Goal: Entertainment & Leisure: Consume media (video, audio)

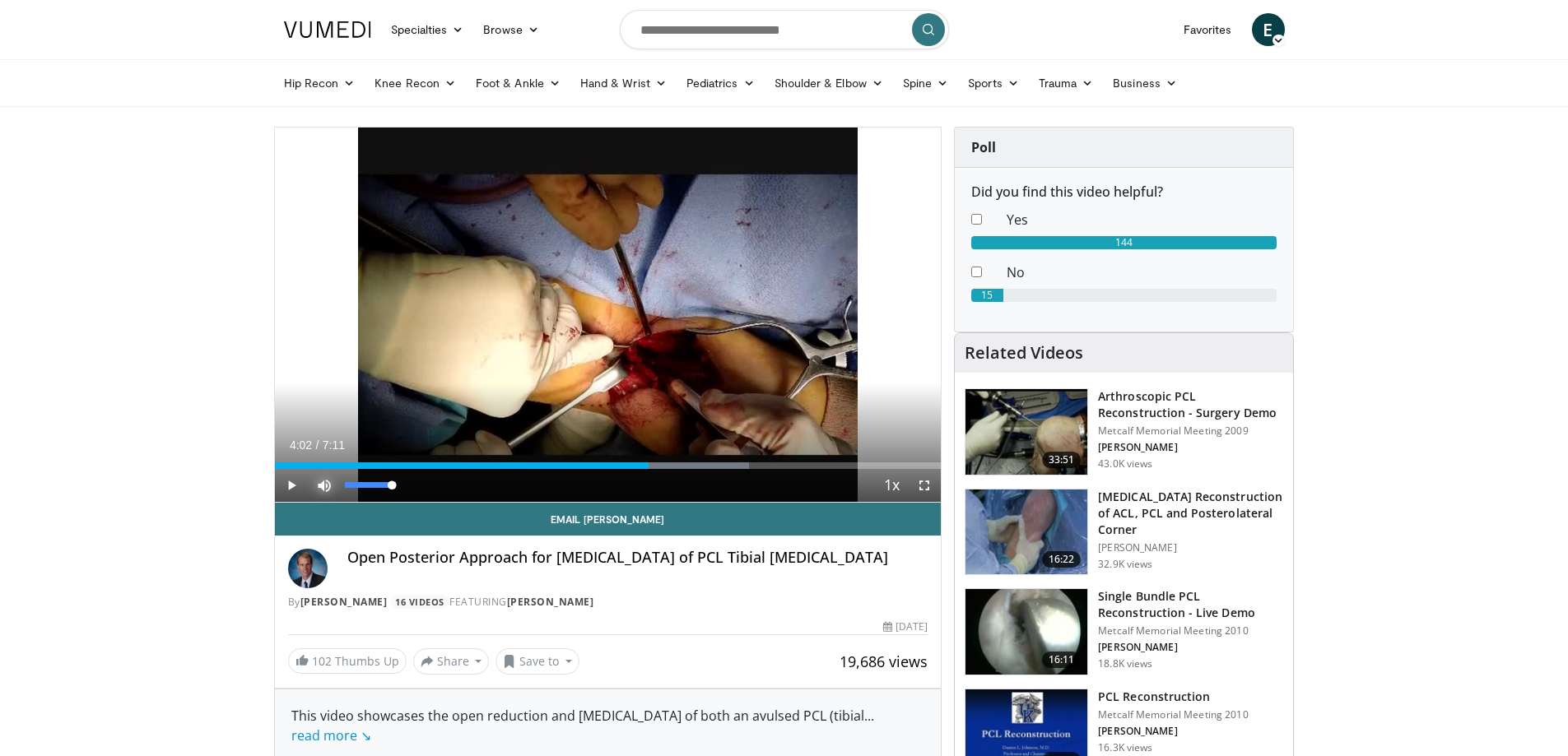
drag, startPoint x: 0, startPoint y: 0, endPoint x: 328, endPoint y: 483, distance: 583.8
click at [329, 485] on span "Video Player" at bounding box center [324, 485] width 33 height 33
click at [291, 482] on span "Video Player" at bounding box center [290, 485] width 33 height 33
click at [920, 482] on span "Video Player" at bounding box center [923, 485] width 33 height 33
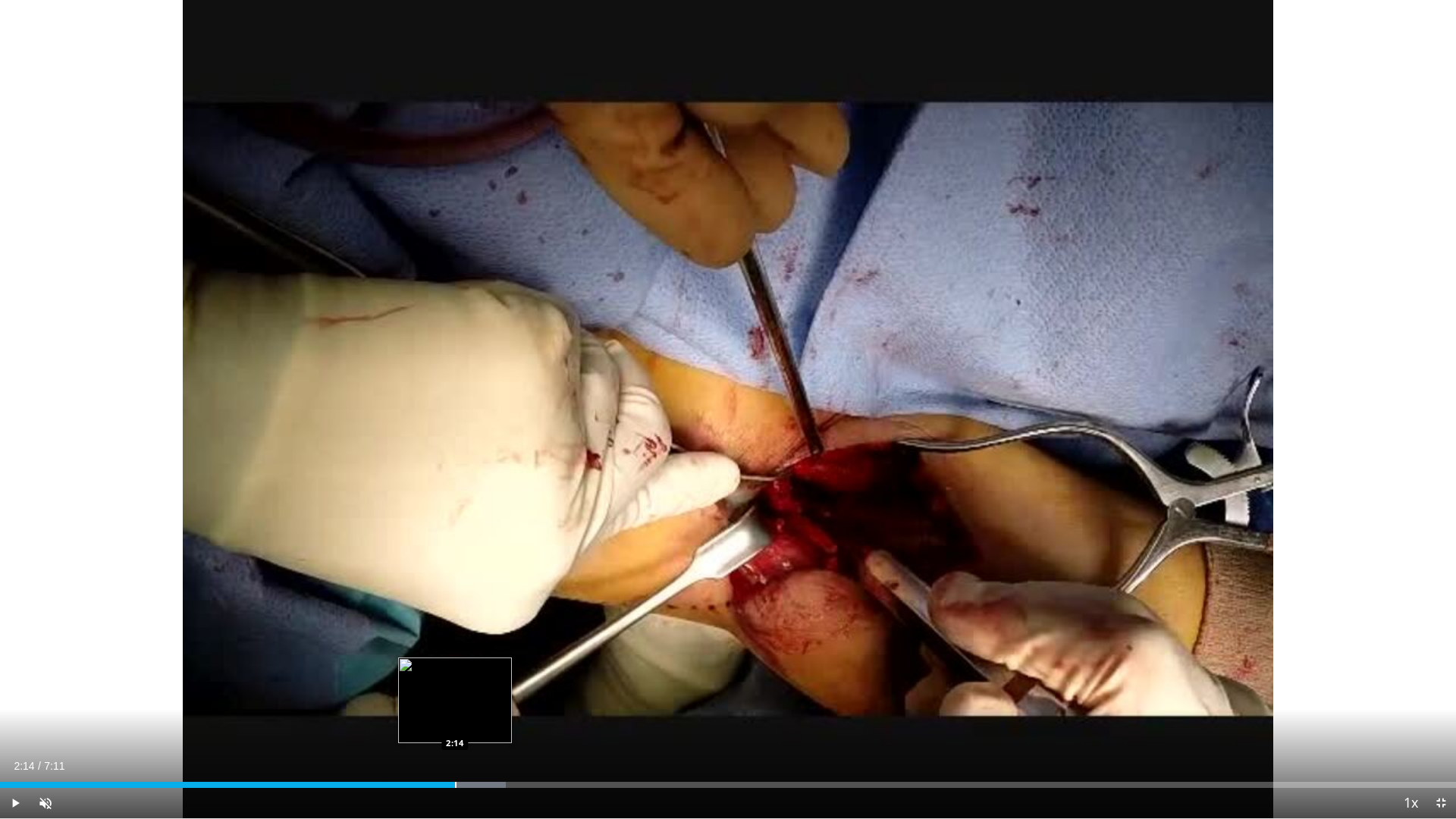
click at [455, 696] on div "Progress Bar" at bounding box center [456, 785] width 2 height 6
click at [504, 696] on div "Loaded : 45.96% 2:29 2:29" at bounding box center [728, 780] width 1456 height 15
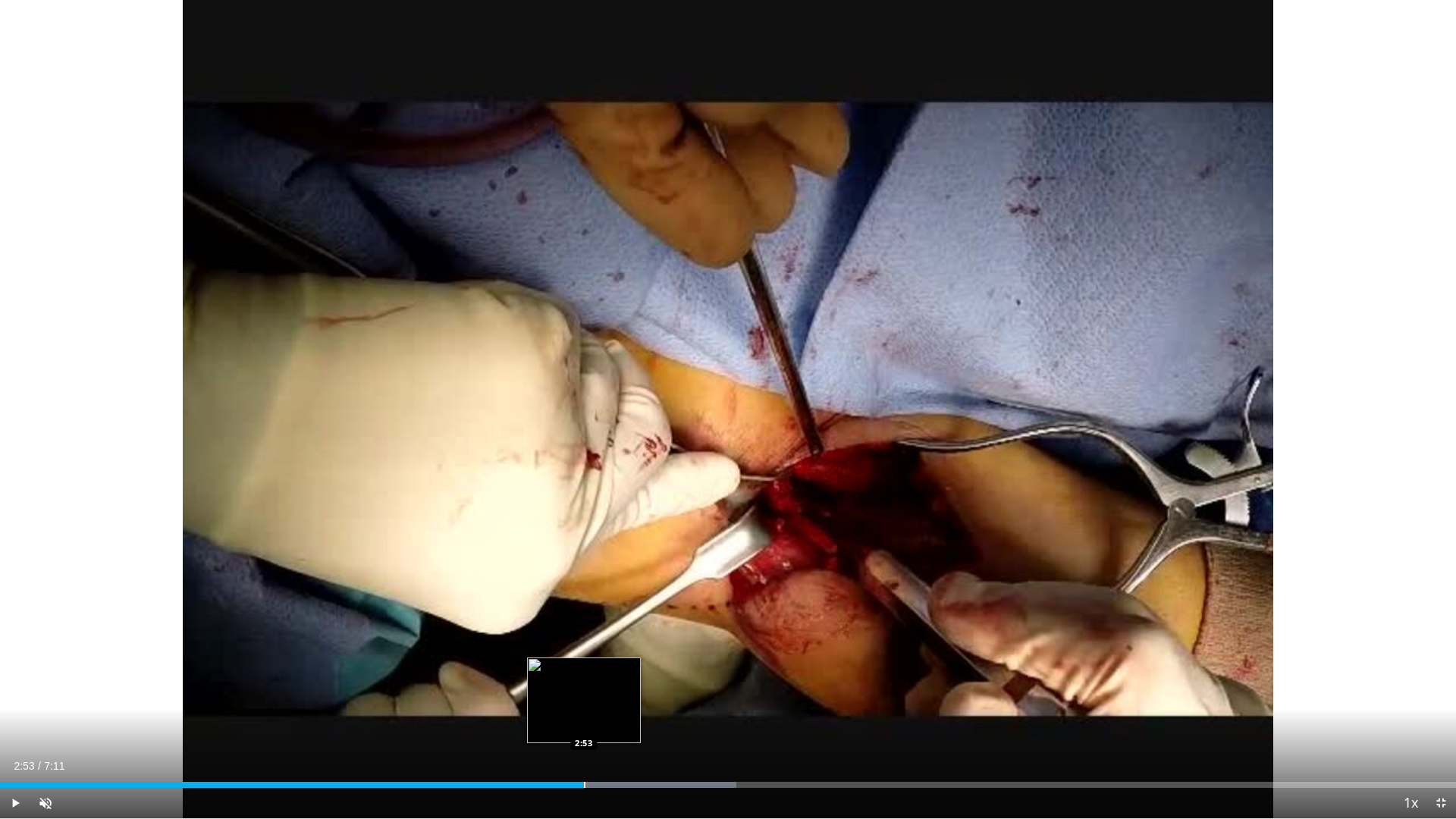
click at [585, 696] on div "Progress Bar" at bounding box center [585, 785] width 2 height 6
click at [646, 696] on div "Loaded : 55.15% 3:11 3:11" at bounding box center [728, 780] width 1456 height 15
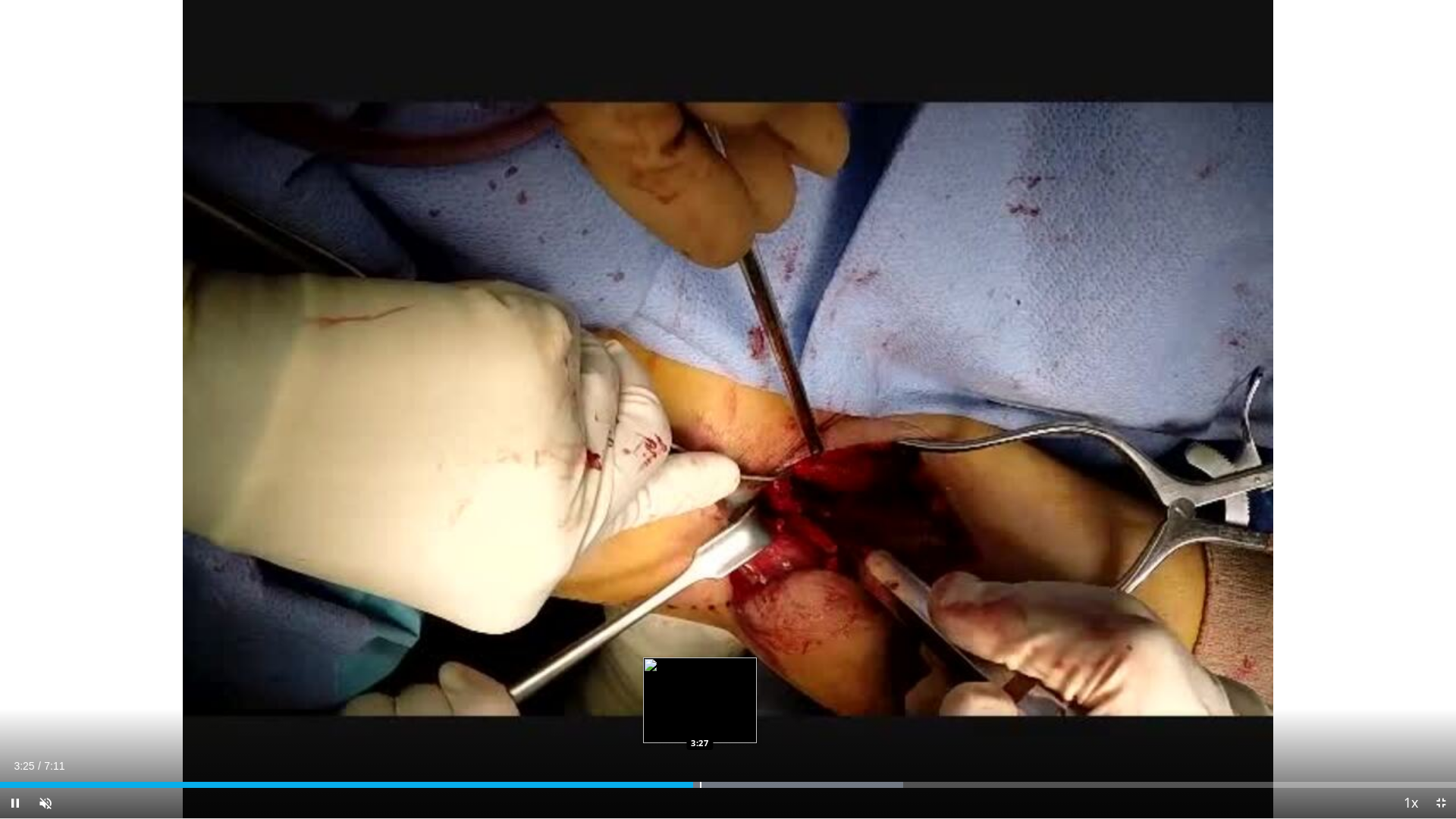
click at [700, 696] on div "Progress Bar" at bounding box center [701, 785] width 2 height 6
click at [759, 696] on div "Progress Bar" at bounding box center [760, 785] width 2 height 6
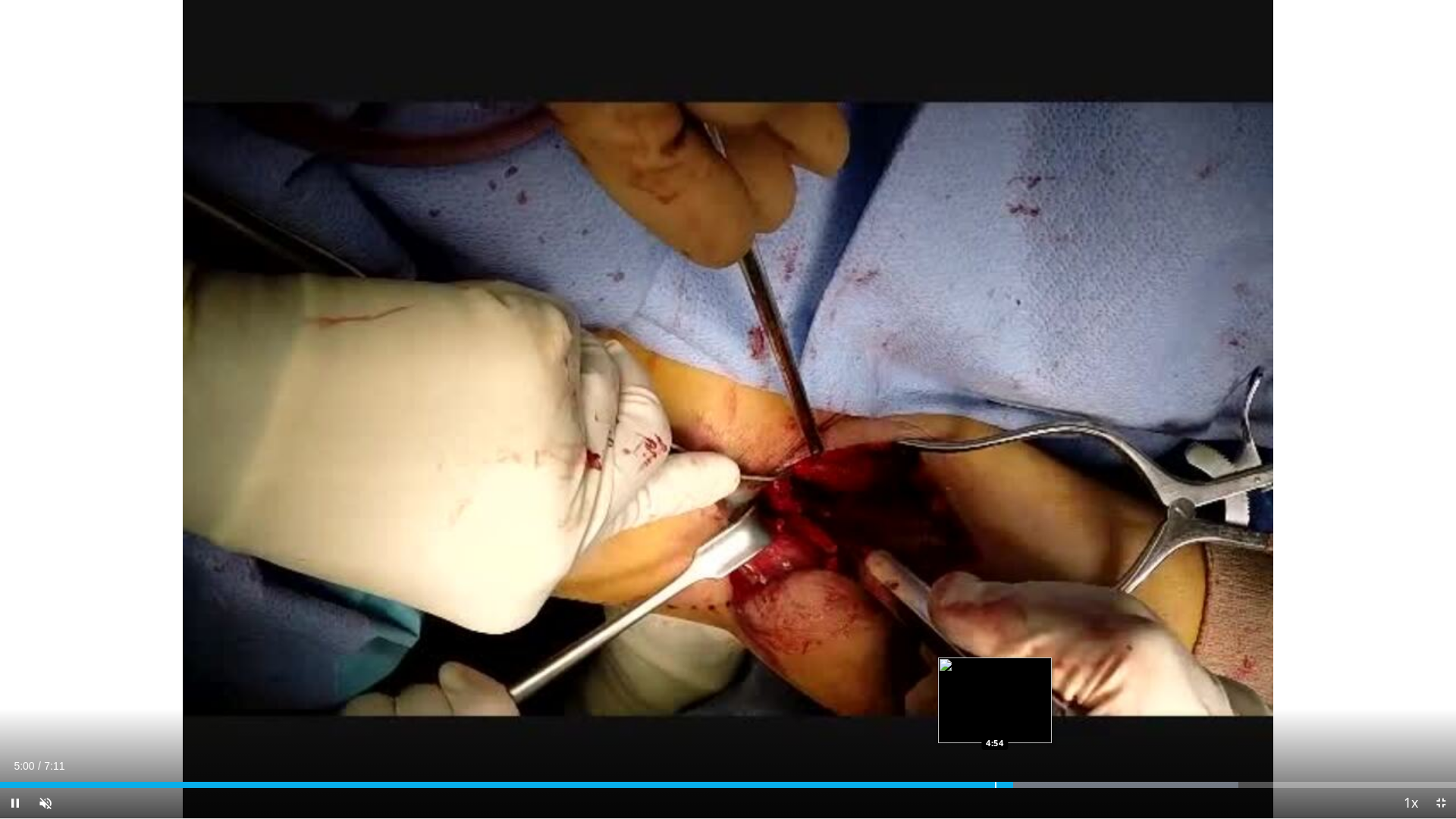
click at [995, 696] on div "Progress Bar" at bounding box center [996, 785] width 2 height 6
click at [1004, 696] on div "Loaded : 85.03% 5:05 4:57" at bounding box center [728, 780] width 1456 height 15
click at [980, 696] on div "Progress Bar" at bounding box center [981, 785] width 2 height 6
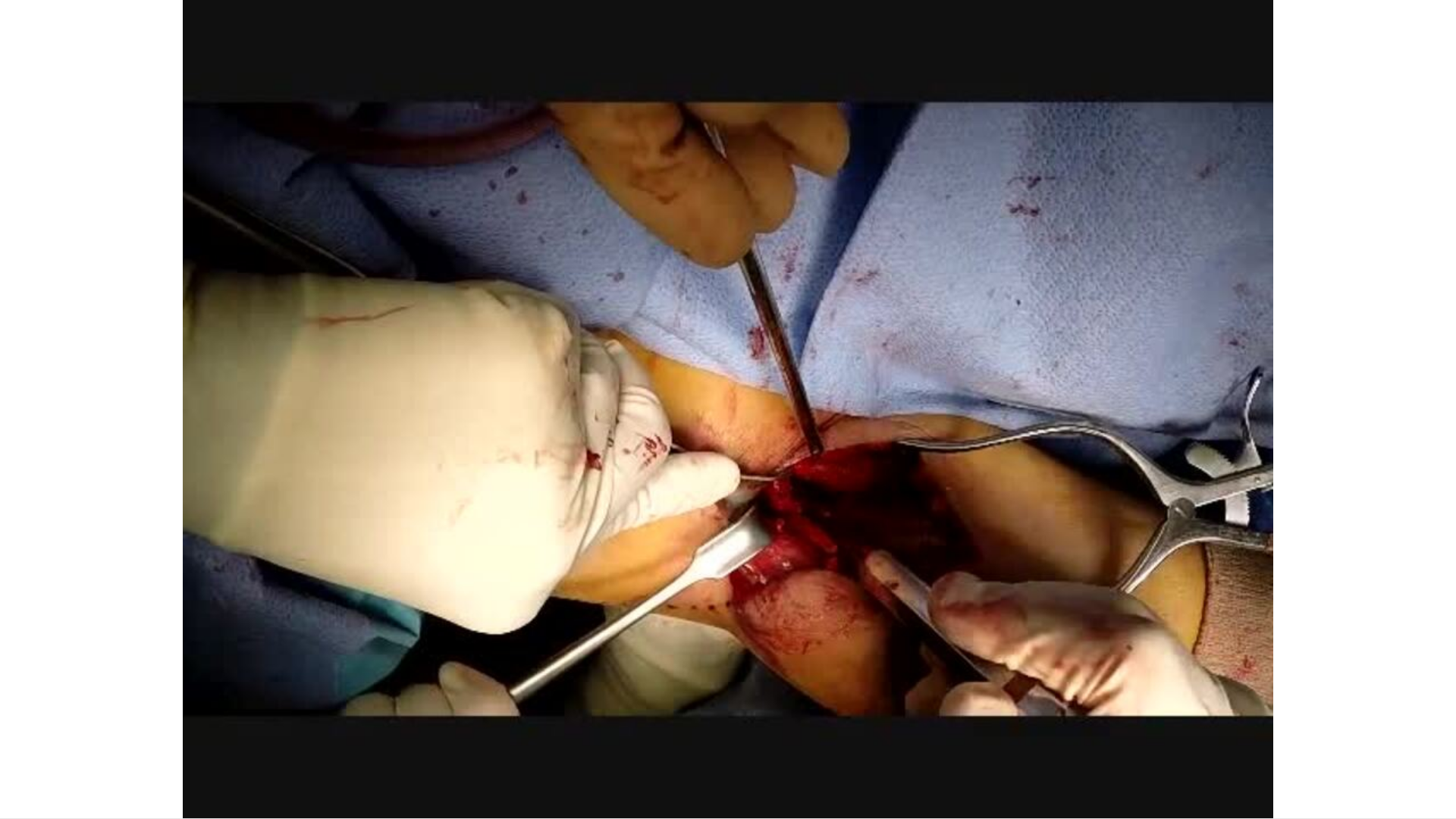
click at [12, 696] on div "10 seconds Tap to unmute" at bounding box center [728, 409] width 1456 height 818
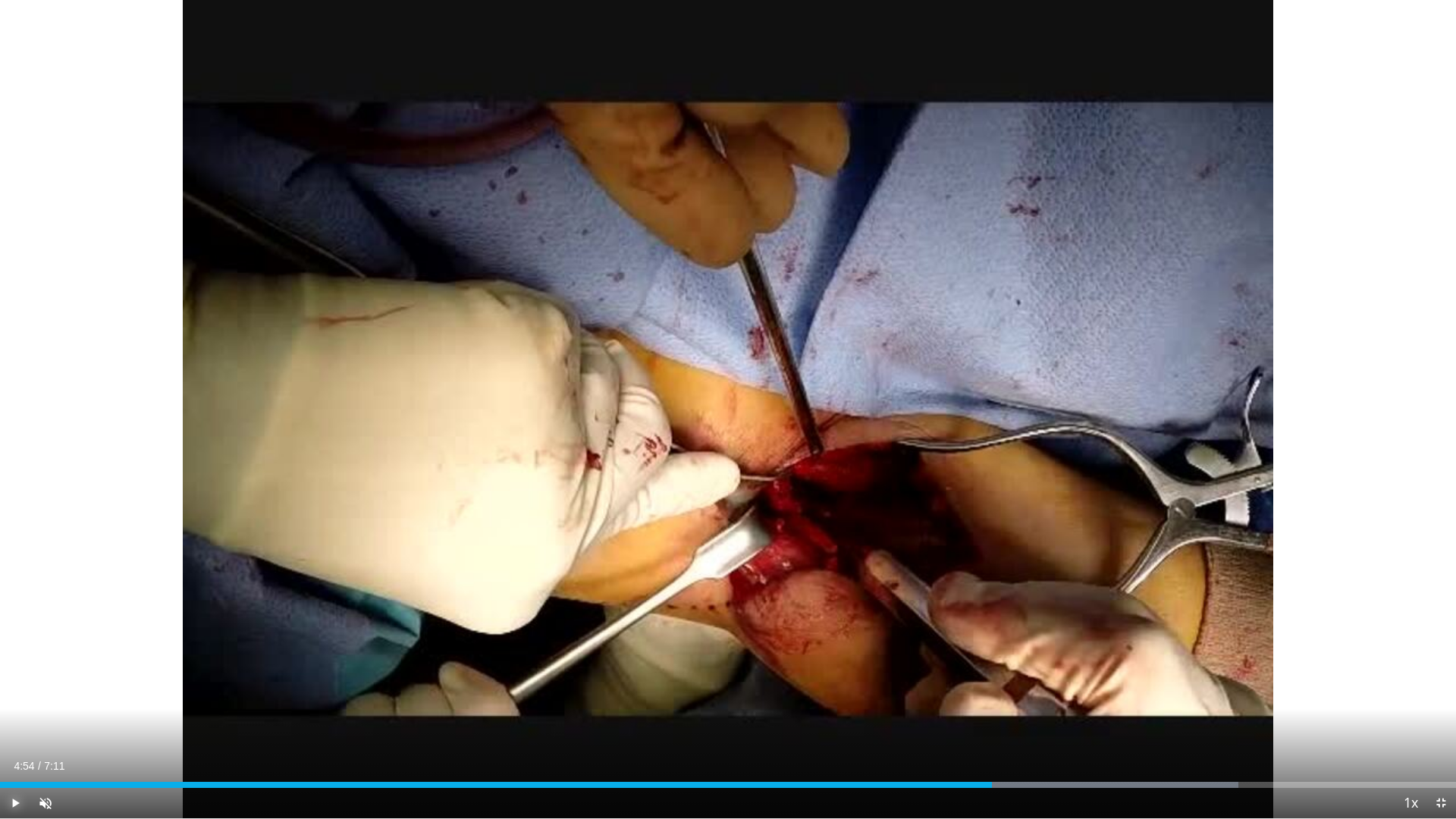
click at [15, 696] on span "Video Player" at bounding box center [15, 803] width 30 height 30
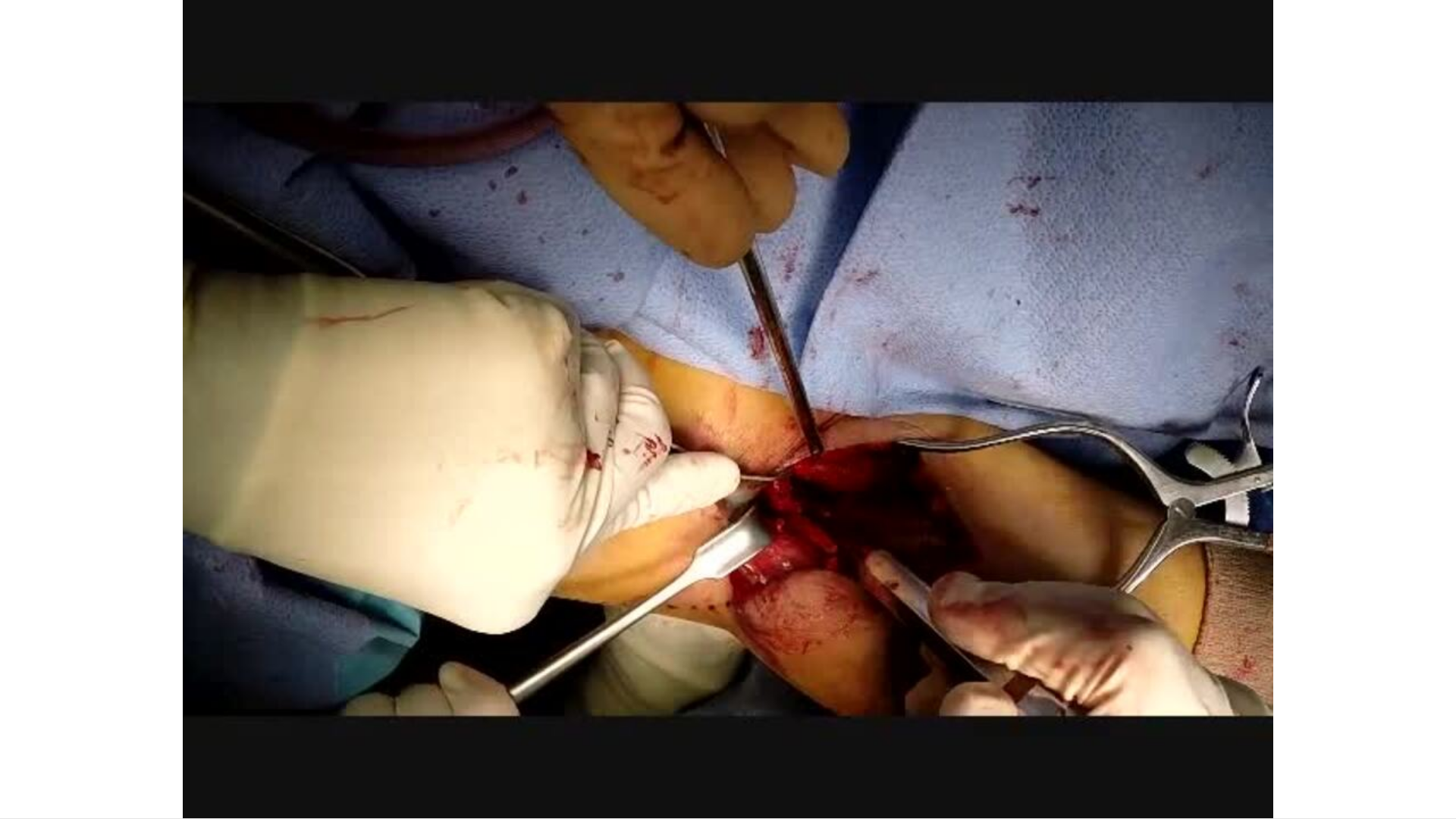
click at [15, 696] on video-js "**********" at bounding box center [728, 409] width 1456 height 819
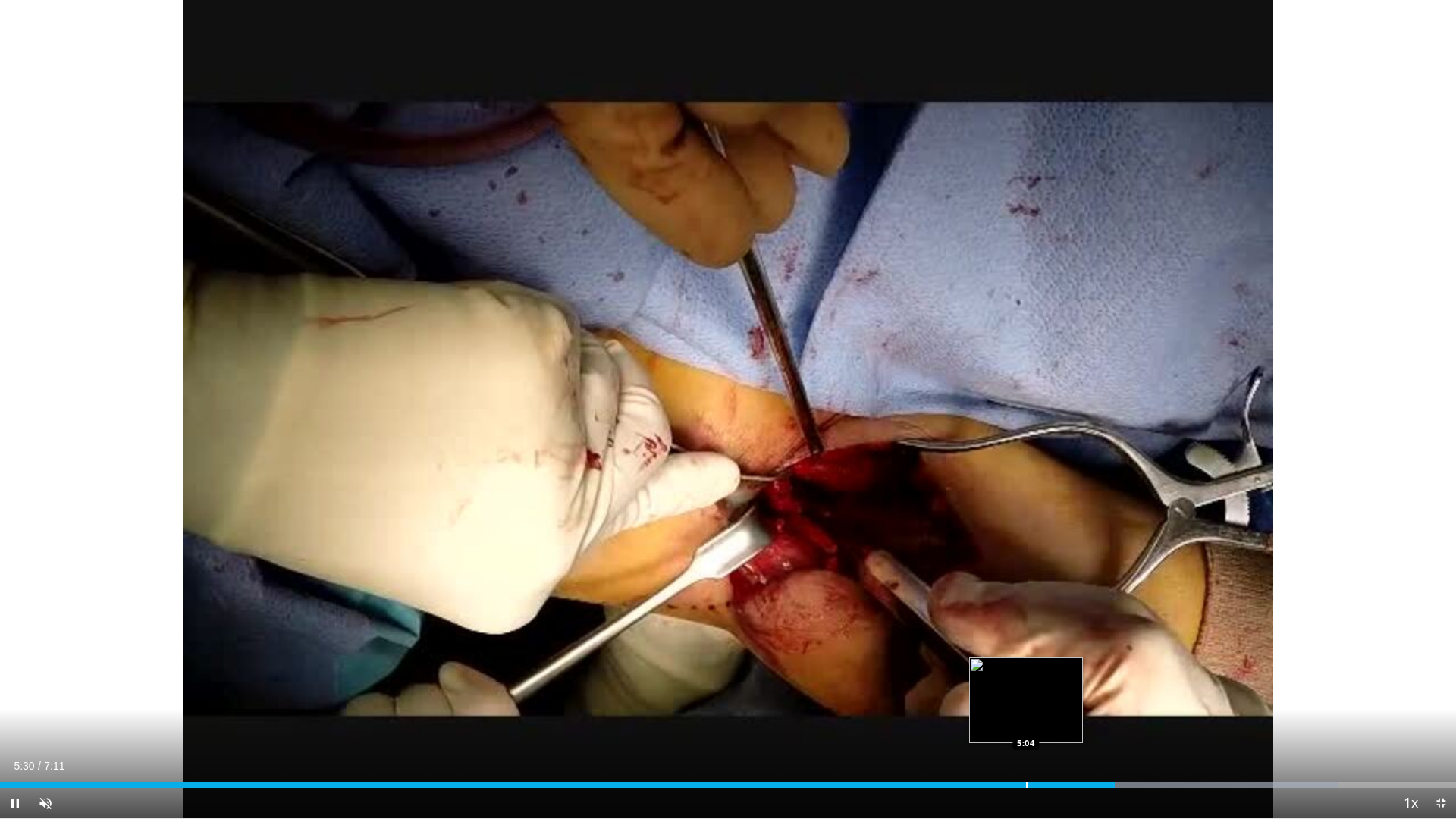
click at [1026, 696] on div "Progress Bar" at bounding box center [1027, 785] width 2 height 6
click at [1030, 696] on div "Loaded : 91.93% 5:15 5:04" at bounding box center [728, 785] width 1456 height 6
click at [1008, 696] on div "Progress Bar" at bounding box center [1007, 785] width 2 height 6
click at [963, 696] on div "5:00" at bounding box center [506, 785] width 1013 height 6
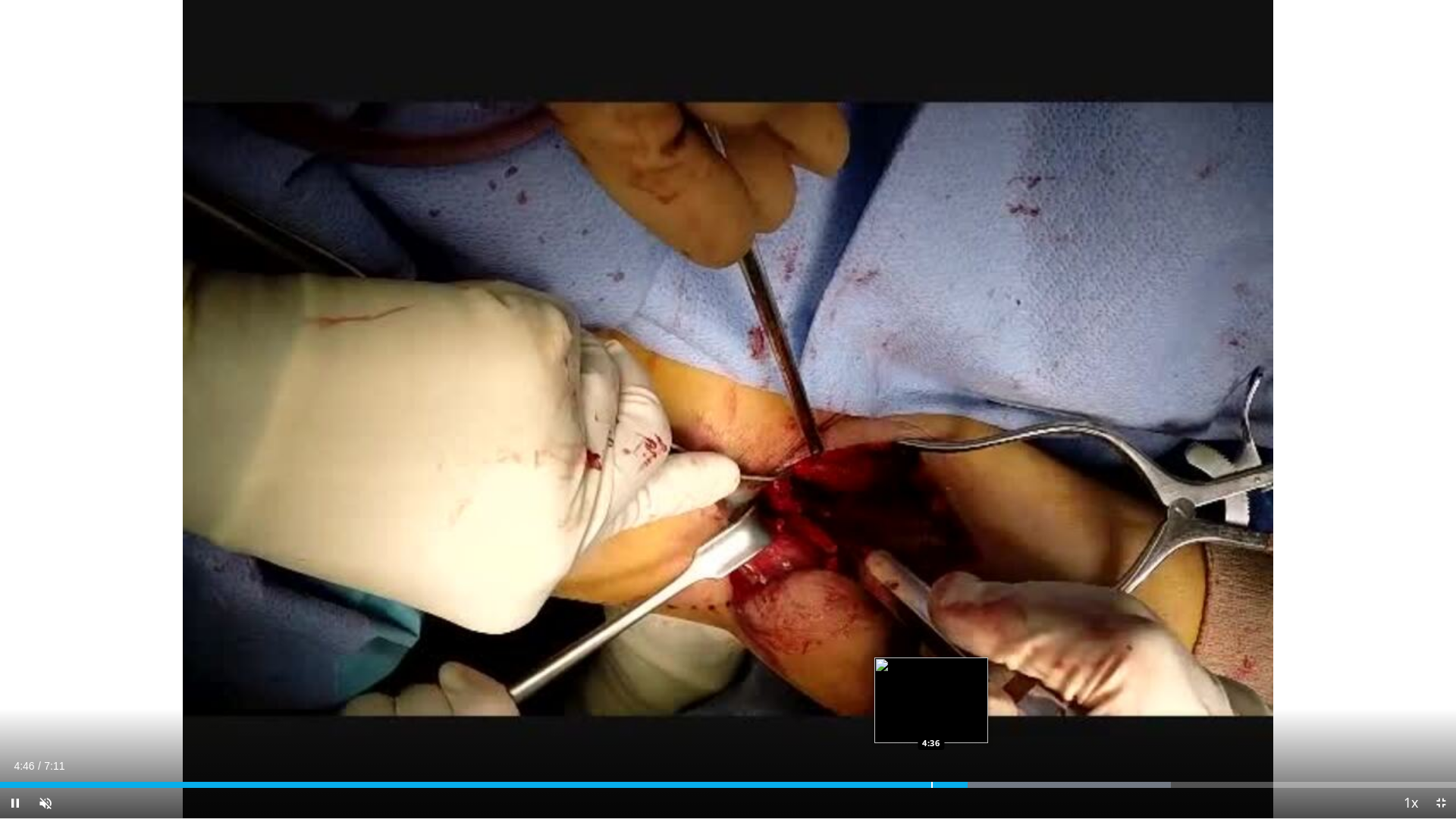
click at [931, 696] on div "Progress Bar" at bounding box center [932, 785] width 2 height 6
click at [15, 696] on span "Video Player" at bounding box center [15, 803] width 30 height 30
